Goal: Transaction & Acquisition: Register for event/course

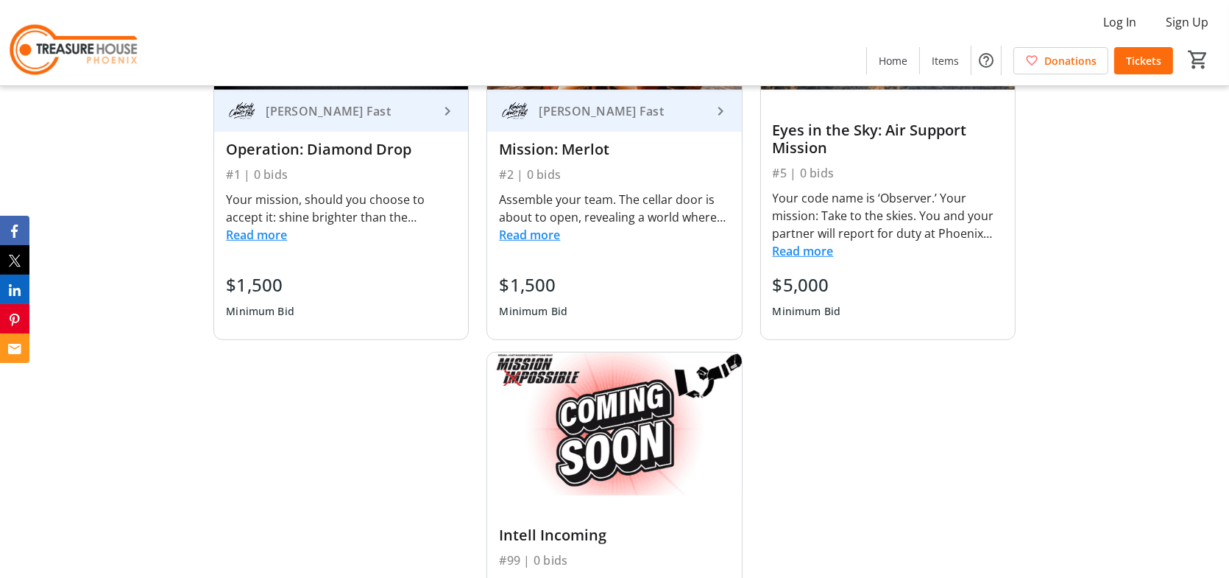
scroll to position [1178, 0]
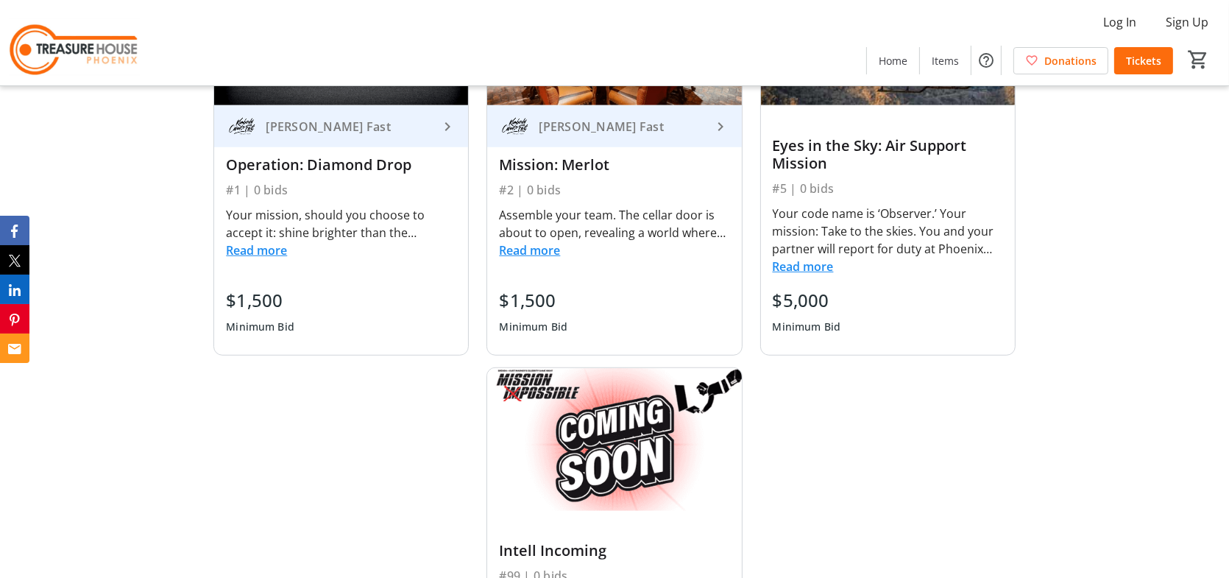
click at [789, 266] on button "Read more" at bounding box center [803, 267] width 61 height 18
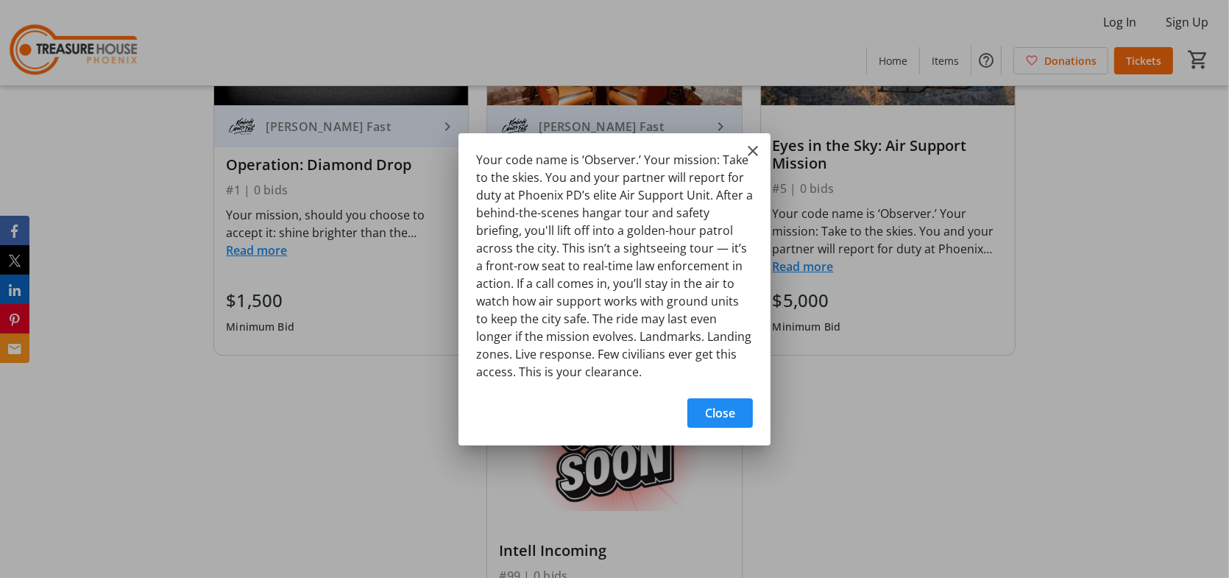
scroll to position [0, 0]
click at [746, 152] on mat-icon "Close" at bounding box center [753, 151] width 18 height 18
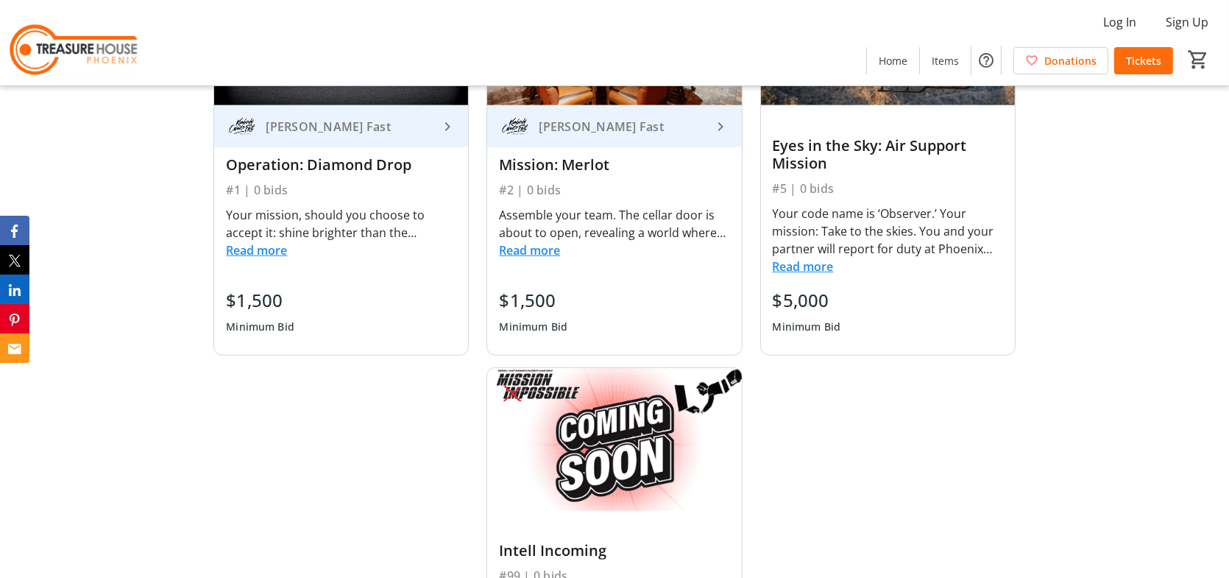
click at [529, 244] on button "Read more" at bounding box center [529, 250] width 61 height 18
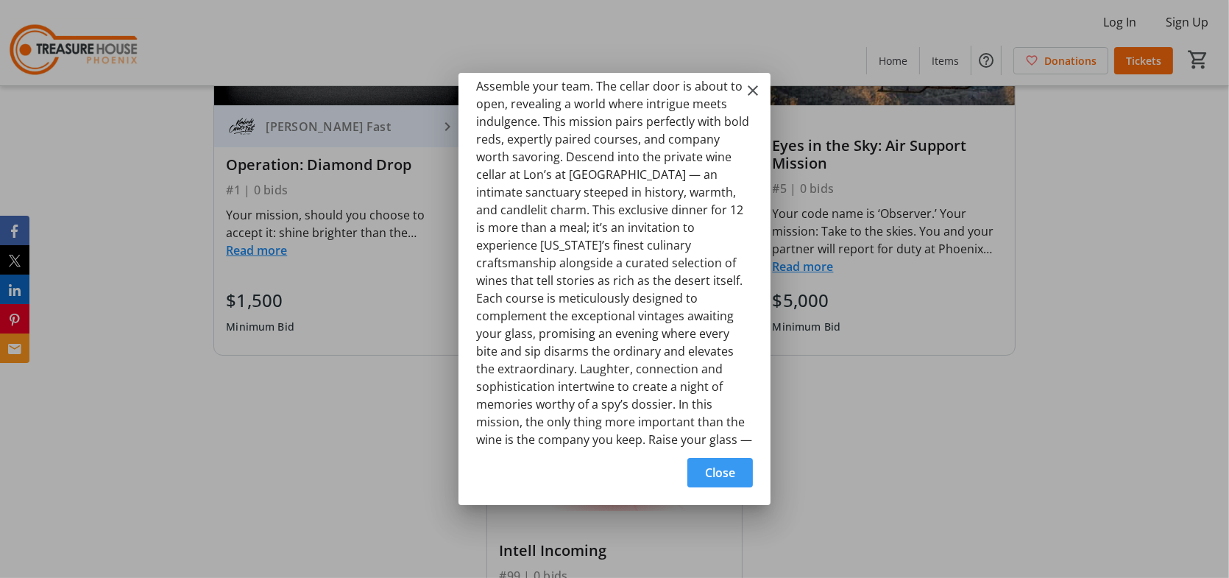
scroll to position [0, 0]
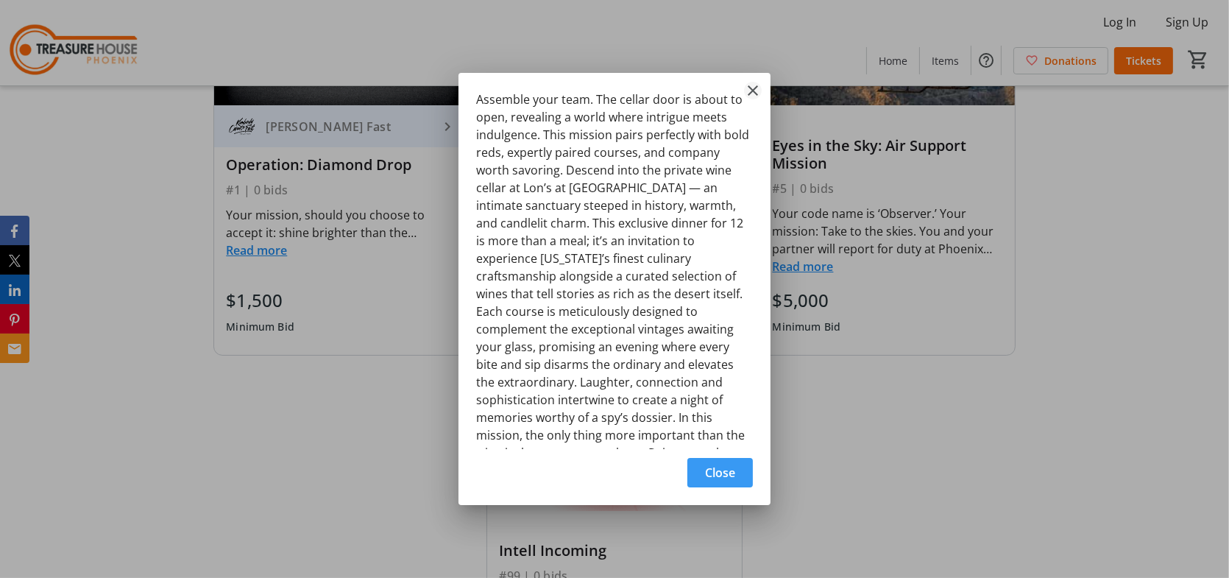
click at [747, 91] on mat-icon "Close" at bounding box center [753, 91] width 18 height 18
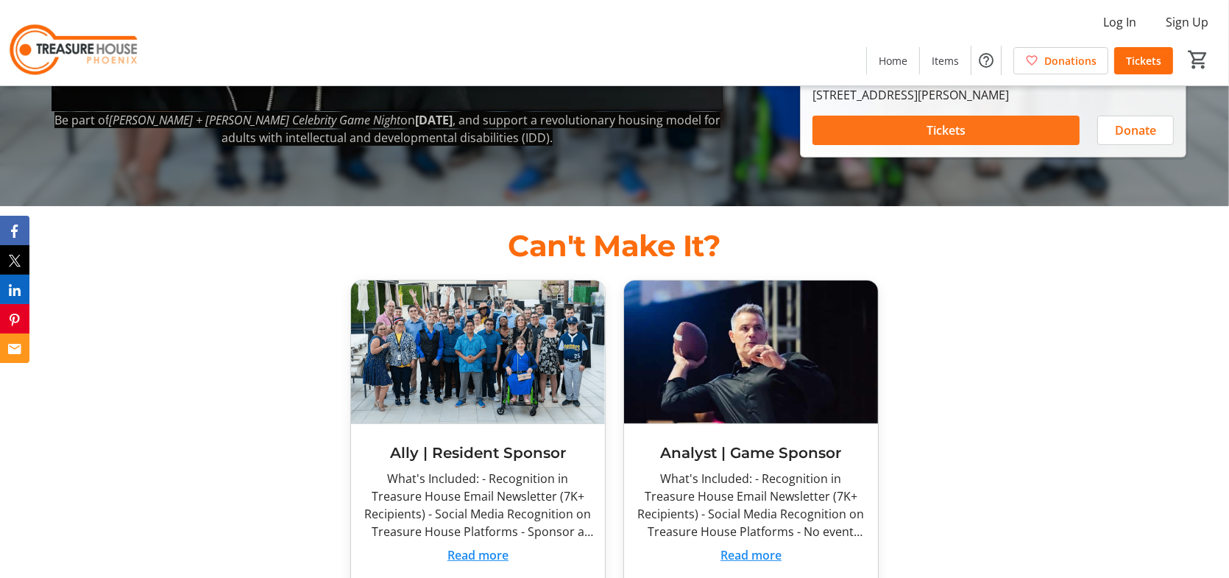
scroll to position [368, 0]
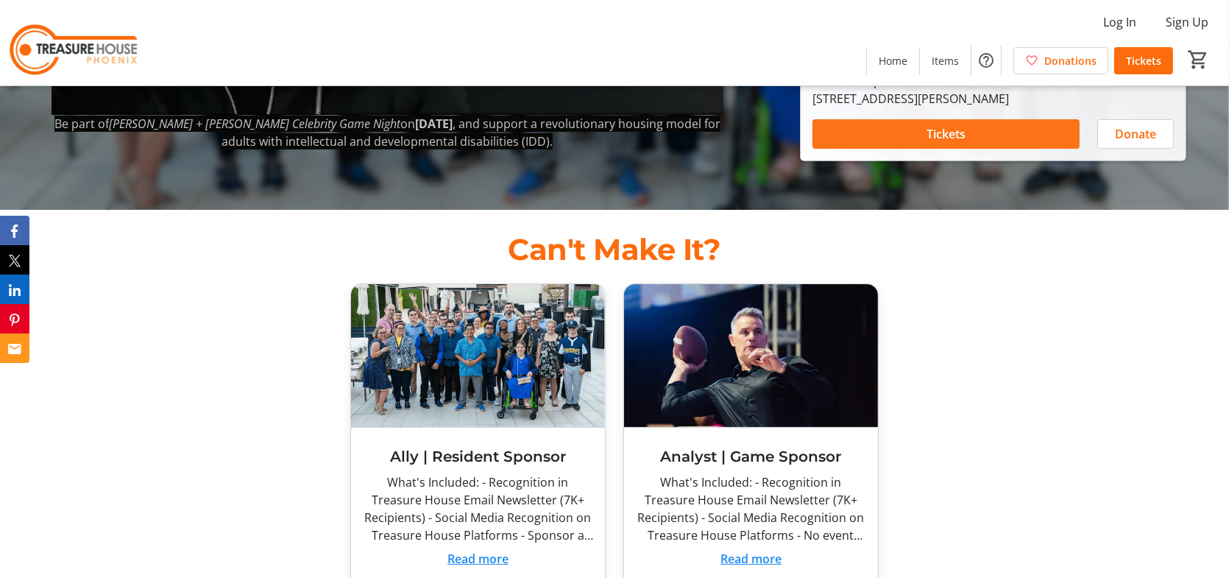
click at [988, 119] on span at bounding box center [946, 133] width 267 height 35
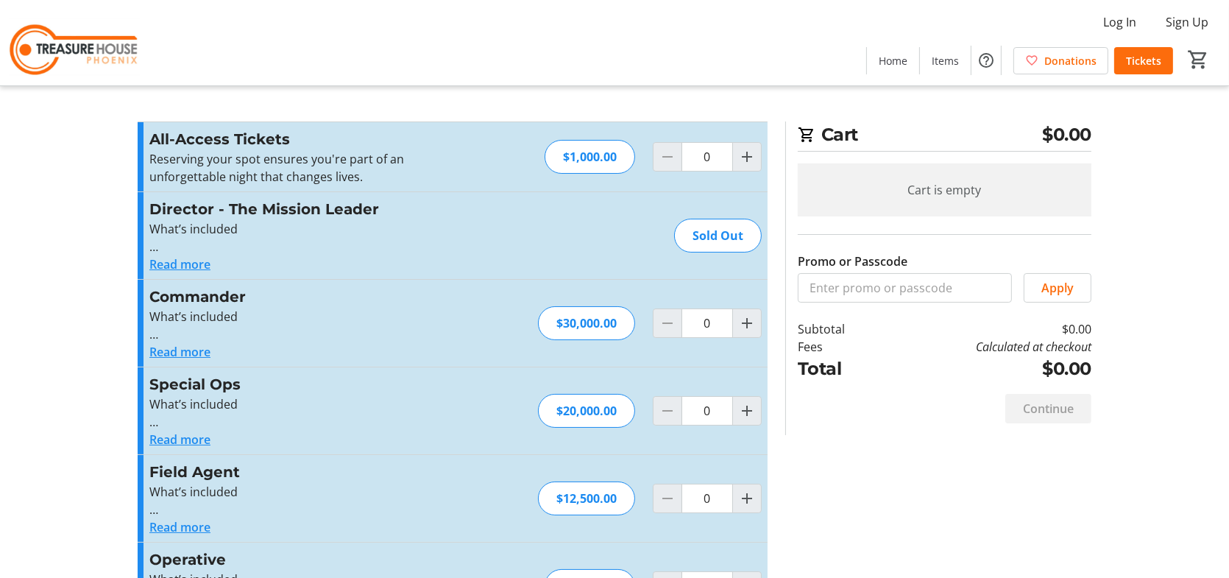
click at [88, 53] on img at bounding box center [74, 43] width 131 height 74
